Goal: Complete application form

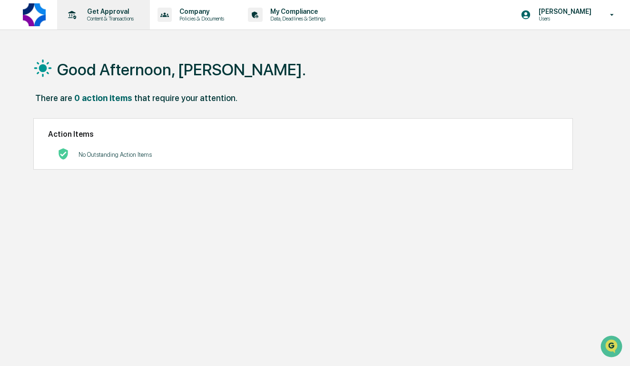
click at [113, 11] on p "Get Approval" at bounding box center [108, 12] width 59 height 8
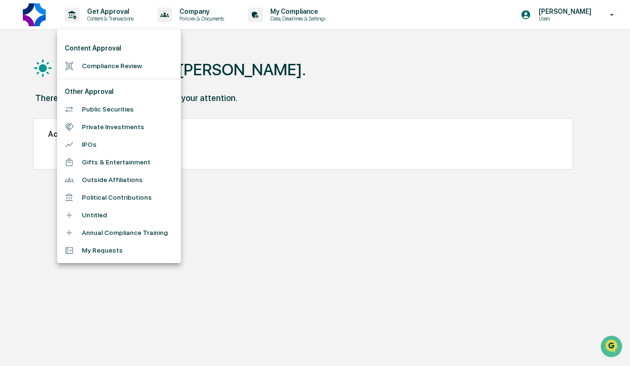
click at [109, 161] on li "Gifts & Entertainment" at bounding box center [119, 162] width 124 height 18
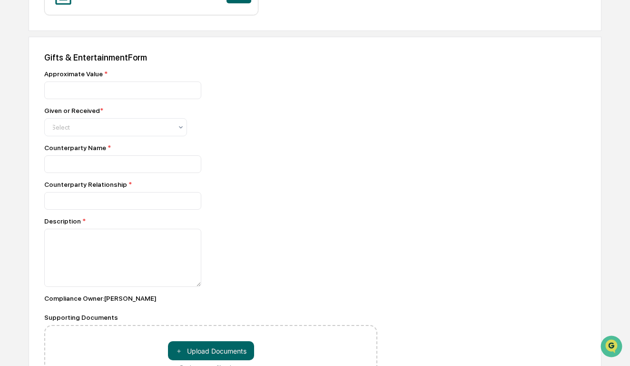
scroll to position [349, 0]
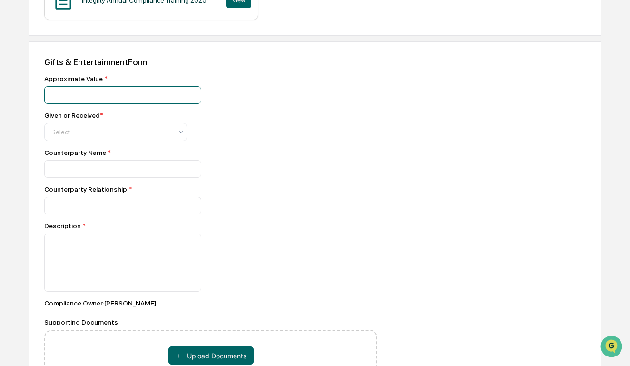
type input "*"
click at [188, 86] on input "*" at bounding box center [122, 95] width 157 height 18
click at [152, 127] on div at bounding box center [111, 132] width 121 height 10
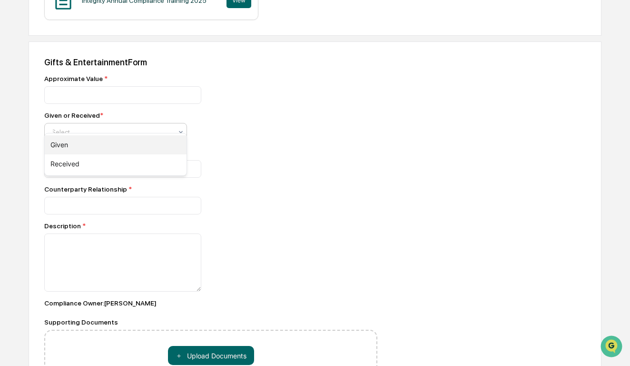
click at [139, 139] on div "Given" at bounding box center [116, 144] width 142 height 19
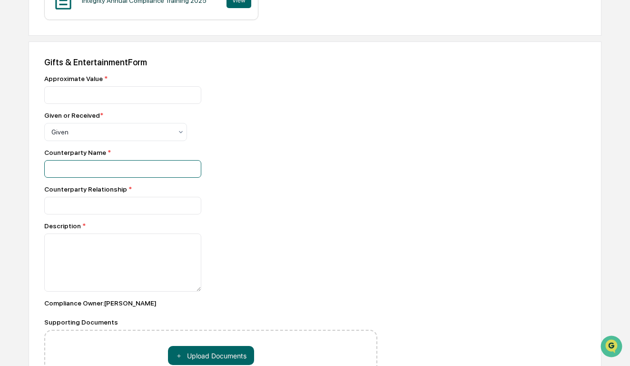
click at [130, 160] on input at bounding box center [122, 169] width 157 height 18
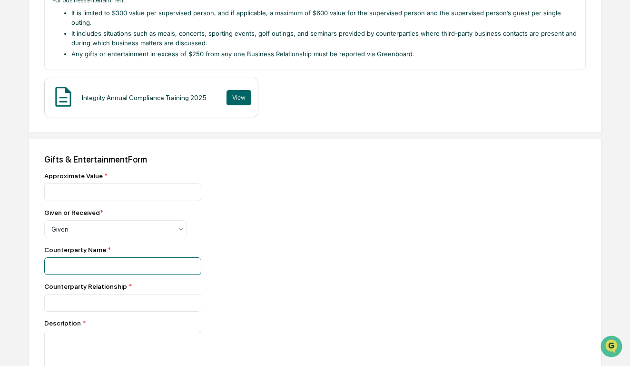
scroll to position [224, 0]
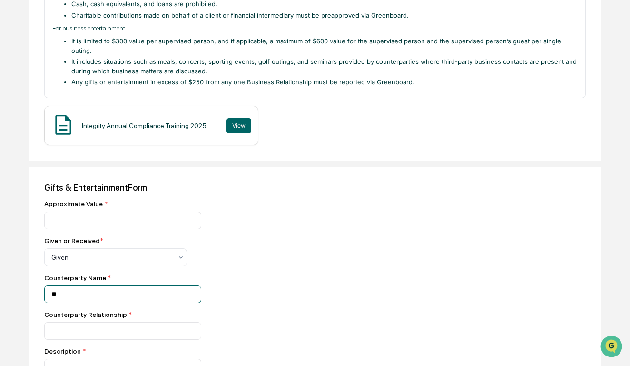
type input "*"
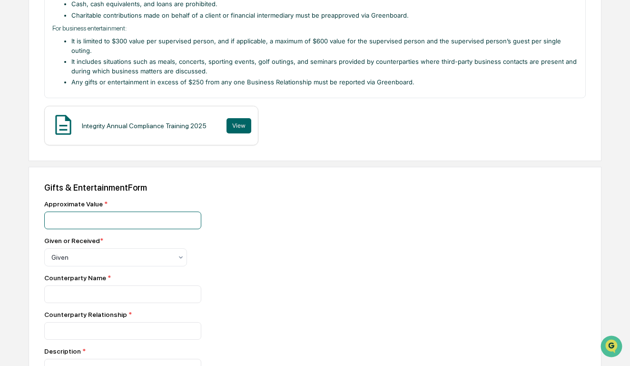
click at [118, 211] on input "number" at bounding box center [122, 220] width 157 height 18
type input "****"
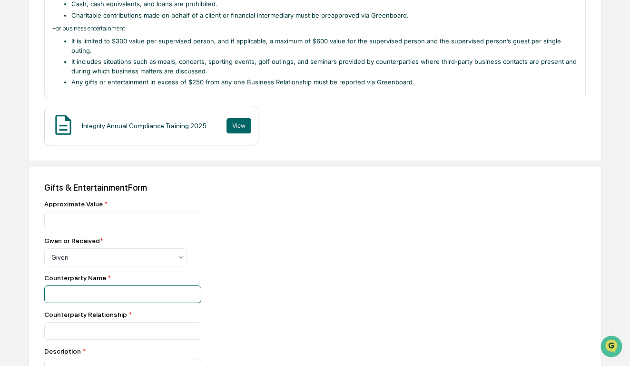
click at [89, 288] on input at bounding box center [122, 294] width 157 height 18
type input "*"
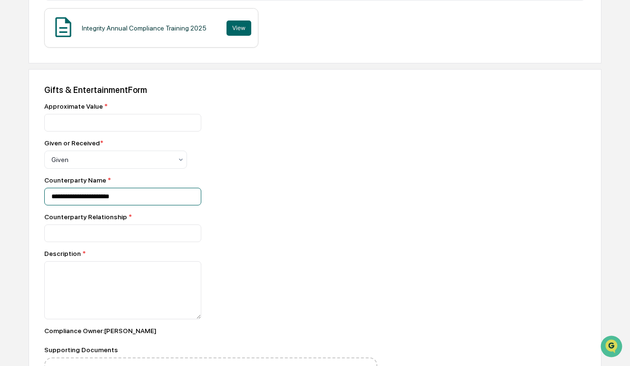
scroll to position [352, 0]
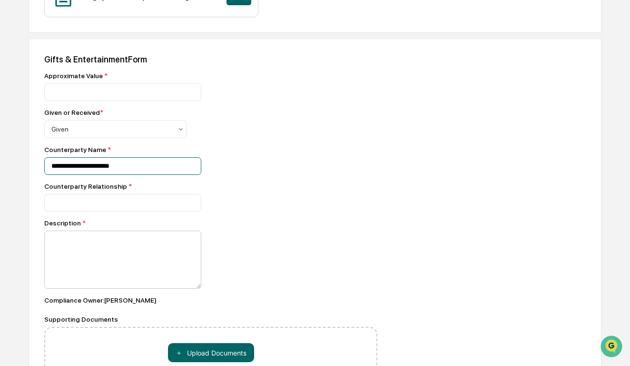
type input "**********"
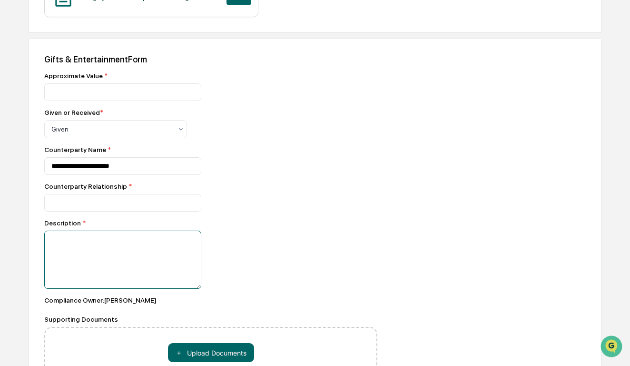
click at [102, 231] on textarea at bounding box center [122, 259] width 157 height 58
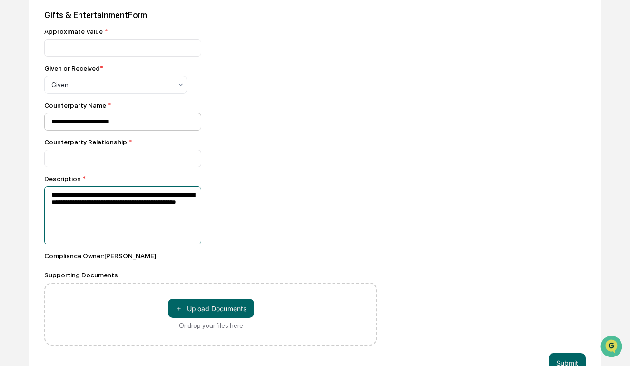
scroll to position [409, 0]
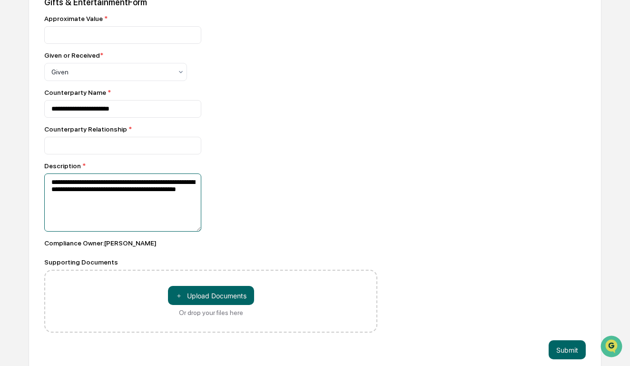
click at [88, 174] on textarea "**********" at bounding box center [122, 202] width 157 height 58
click at [124, 194] on textarea "**********" at bounding box center [122, 202] width 157 height 58
type textarea "**********"
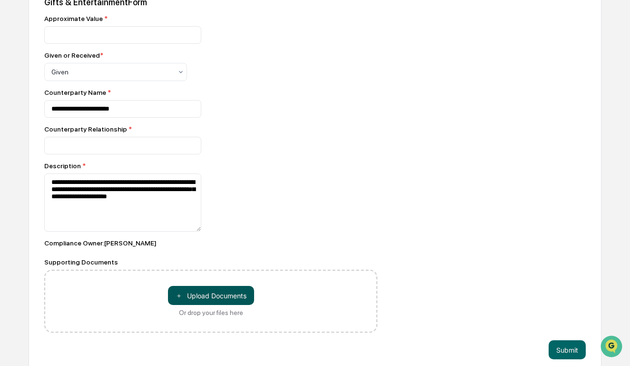
click at [209, 286] on button "＋ Upload Documents" at bounding box center [211, 295] width 86 height 19
click at [226, 287] on button "＋ Upload Documents" at bounding box center [211, 295] width 86 height 19
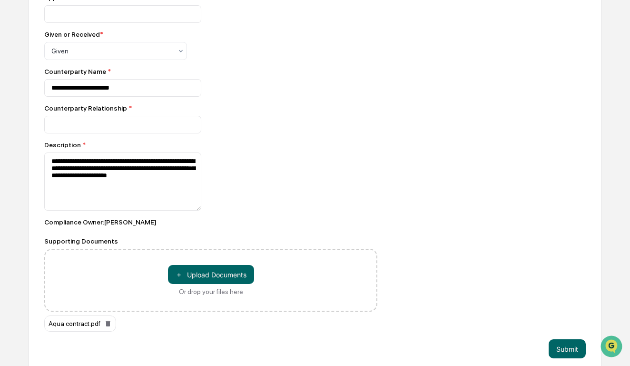
scroll to position [429, 0]
click at [570, 340] on button "Submit" at bounding box center [567, 348] width 37 height 19
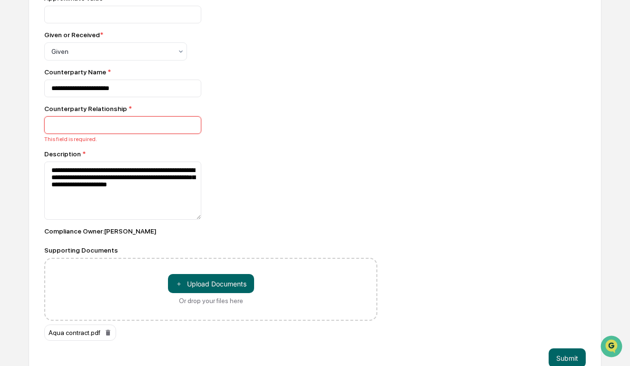
click at [128, 117] on input at bounding box center [122, 125] width 157 height 18
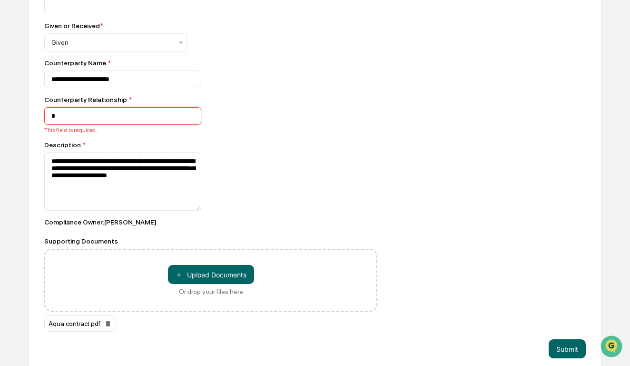
scroll to position [438, 0]
type input "*******"
click at [566, 339] on button "Submit" at bounding box center [567, 348] width 37 height 19
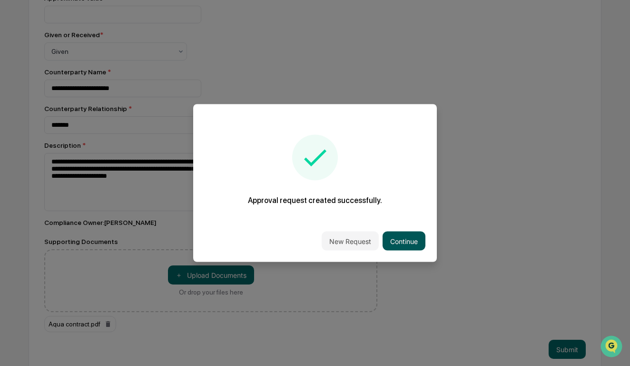
click at [400, 240] on button "Continue" at bounding box center [404, 240] width 43 height 19
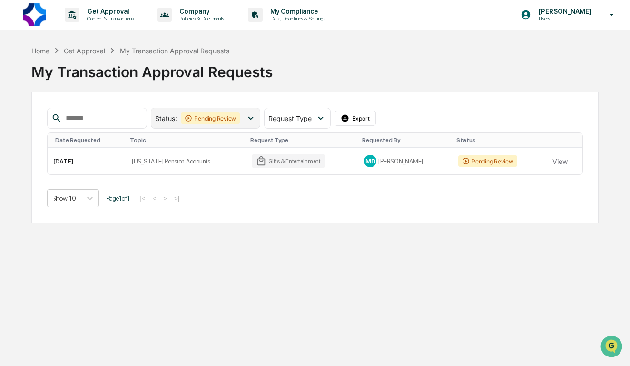
click at [256, 115] on icon at bounding box center [251, 118] width 10 height 10
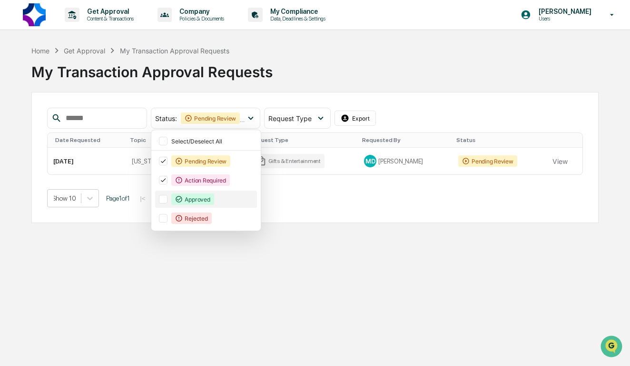
click at [198, 195] on div "Approved" at bounding box center [192, 198] width 42 height 11
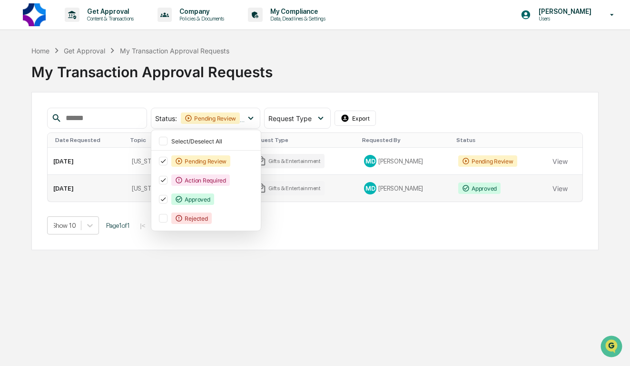
click at [400, 189] on div "MD [PERSON_NAME]" at bounding box center [405, 188] width 83 height 12
